Goal: Find specific page/section: Find specific page/section

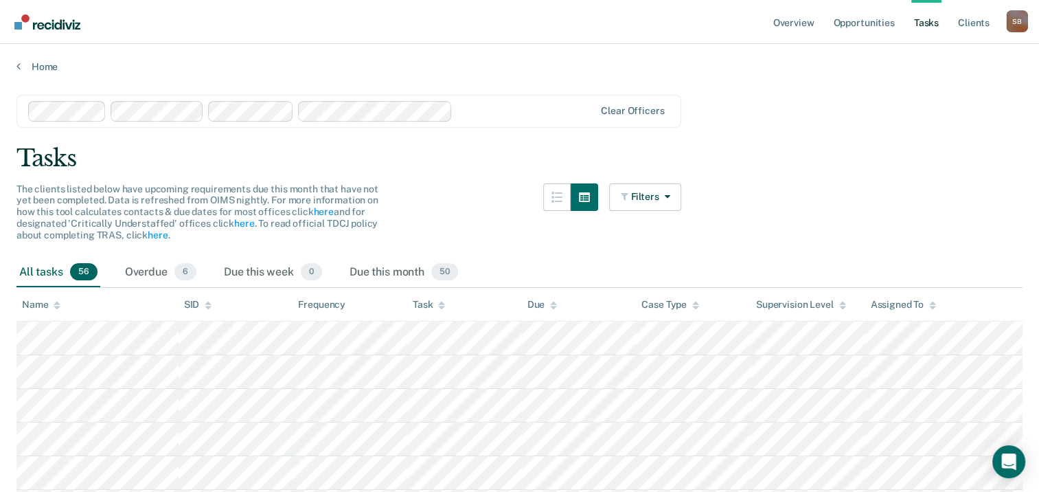
click at [654, 119] on div "Clear officers" at bounding box center [348, 111] width 665 height 33
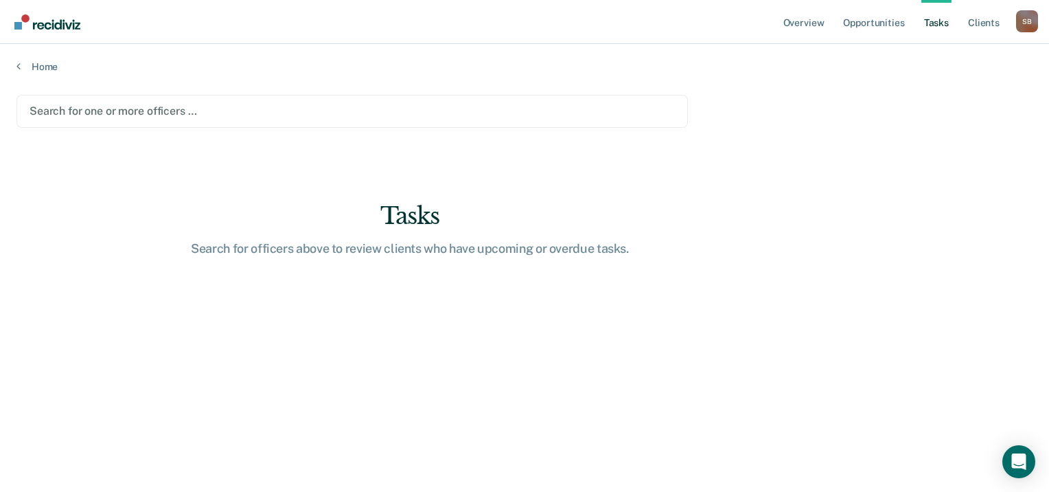
click at [439, 102] on div "Search for one or more officers …" at bounding box center [352, 111] width 648 height 19
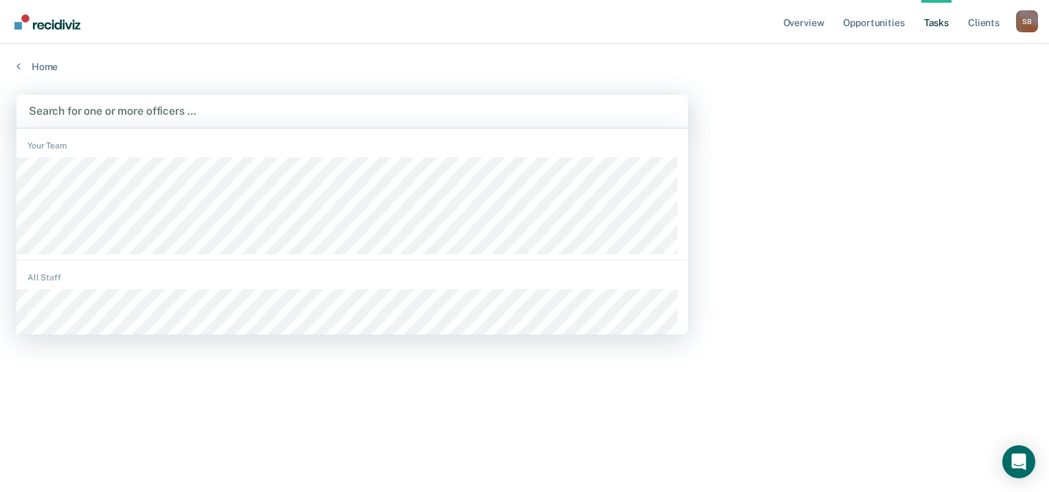
click at [453, 115] on div at bounding box center [352, 111] width 647 height 16
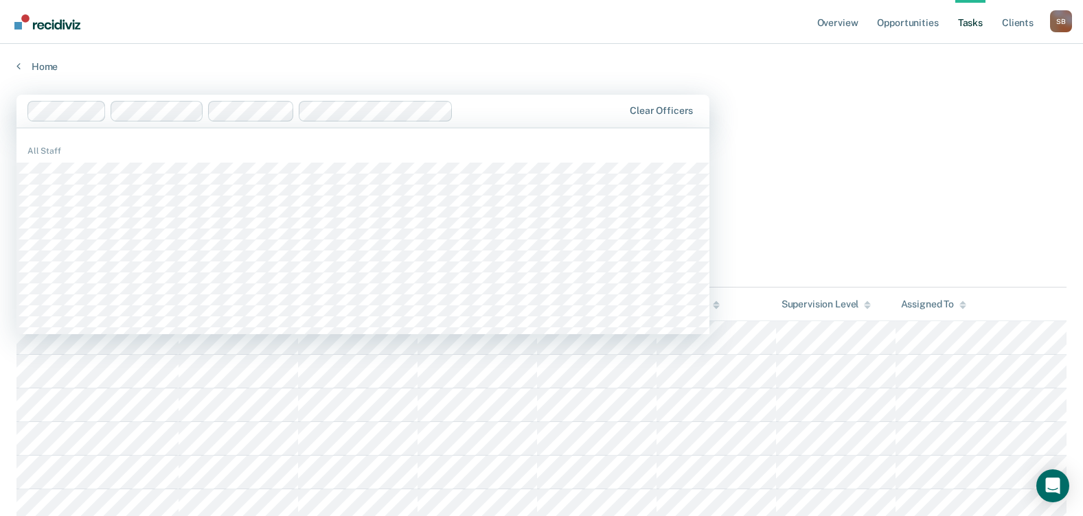
click at [655, 104] on div "Clear officers" at bounding box center [362, 111] width 693 height 33
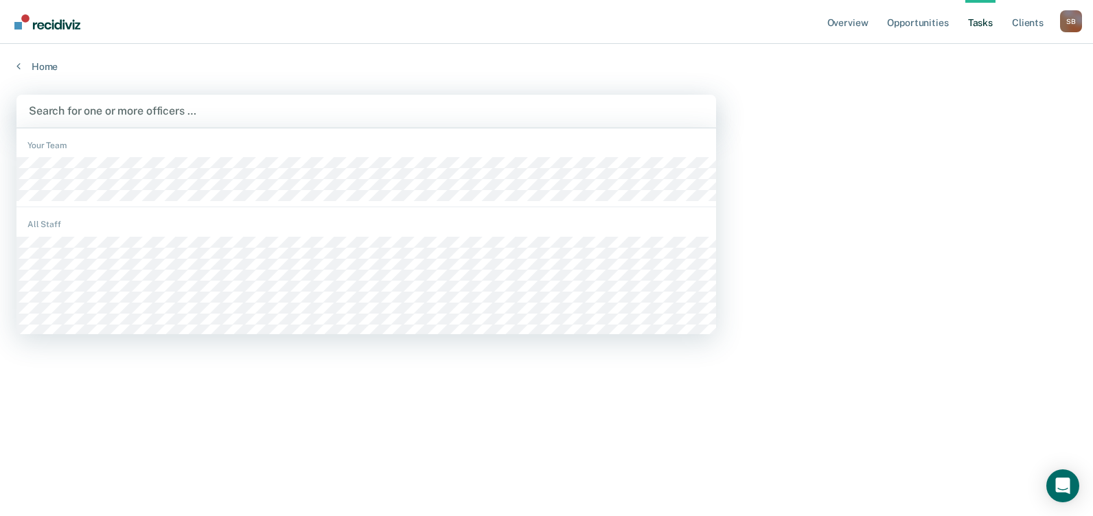
click at [386, 111] on div at bounding box center [366, 111] width 675 height 16
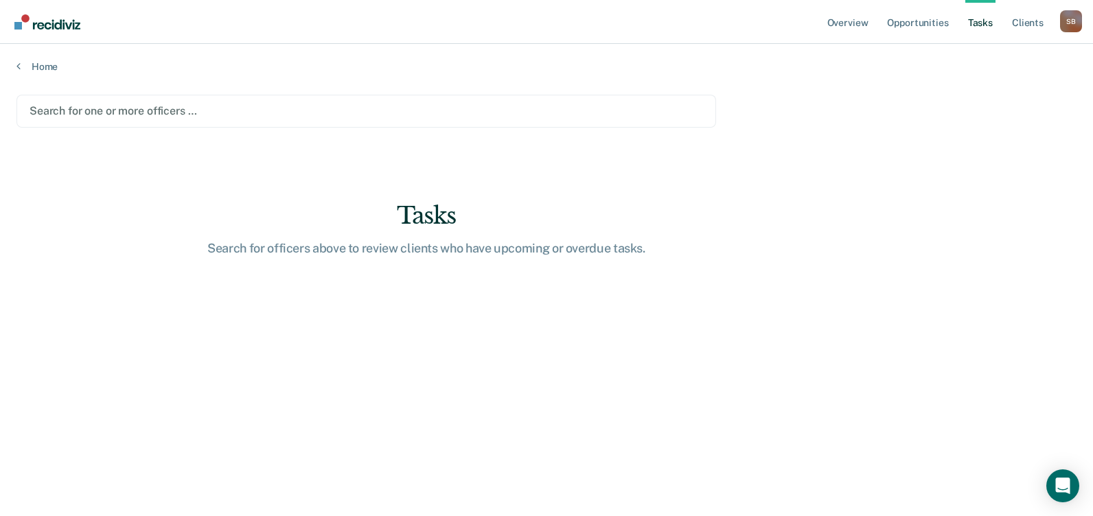
click at [172, 104] on div at bounding box center [366, 111] width 673 height 16
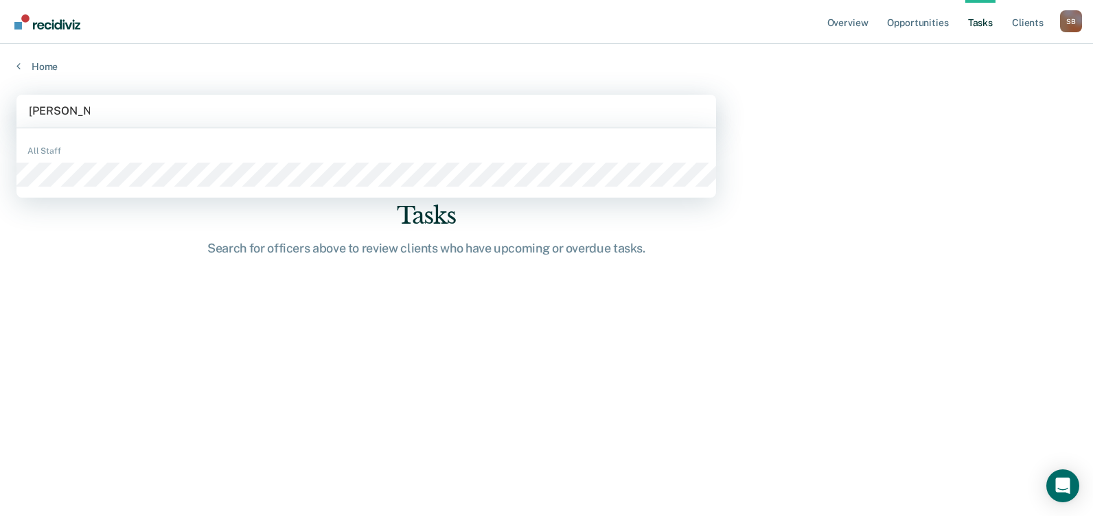
type input "[PERSON_NAME]"
